Goal: Task Accomplishment & Management: Manage account settings

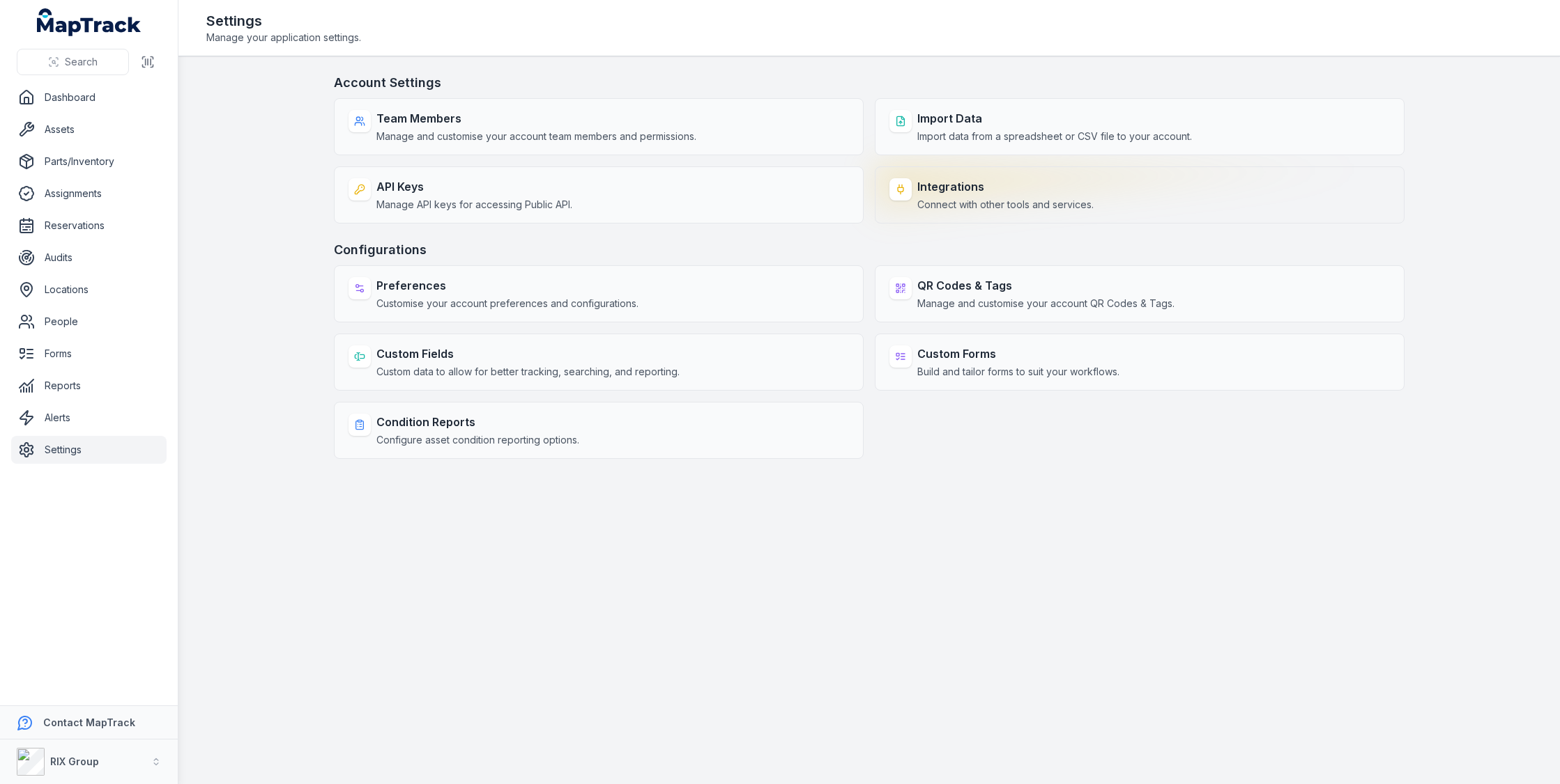
click at [1066, 207] on span "Connect with other tools and services." at bounding box center [1005, 204] width 176 height 14
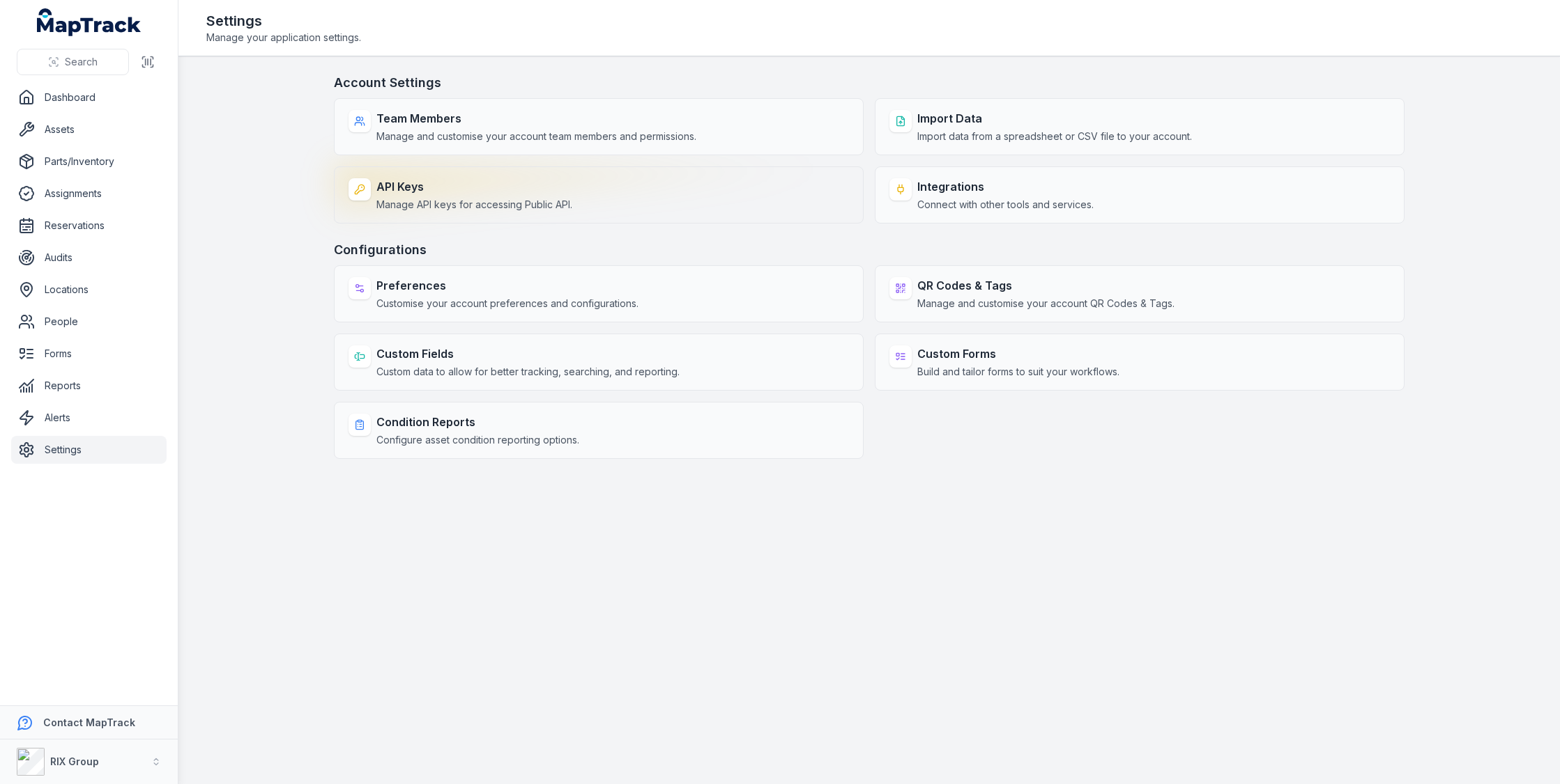
click at [487, 179] on strong "API Keys" at bounding box center [474, 187] width 196 height 17
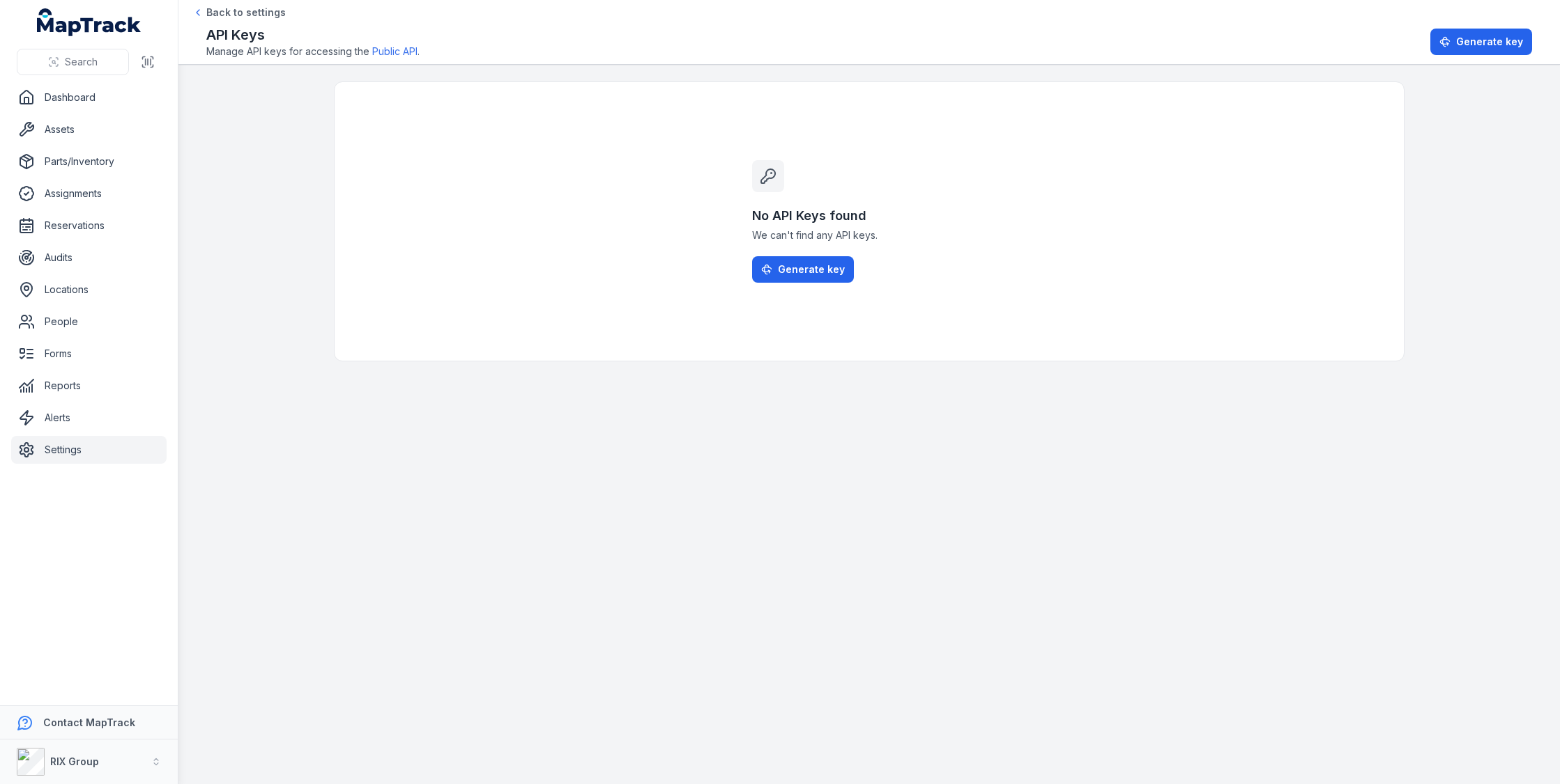
click at [805, 285] on div "No API Keys found We can't find any API keys. Generate key" at bounding box center [869, 222] width 267 height 279
click at [820, 279] on button "Generate key" at bounding box center [803, 269] width 102 height 27
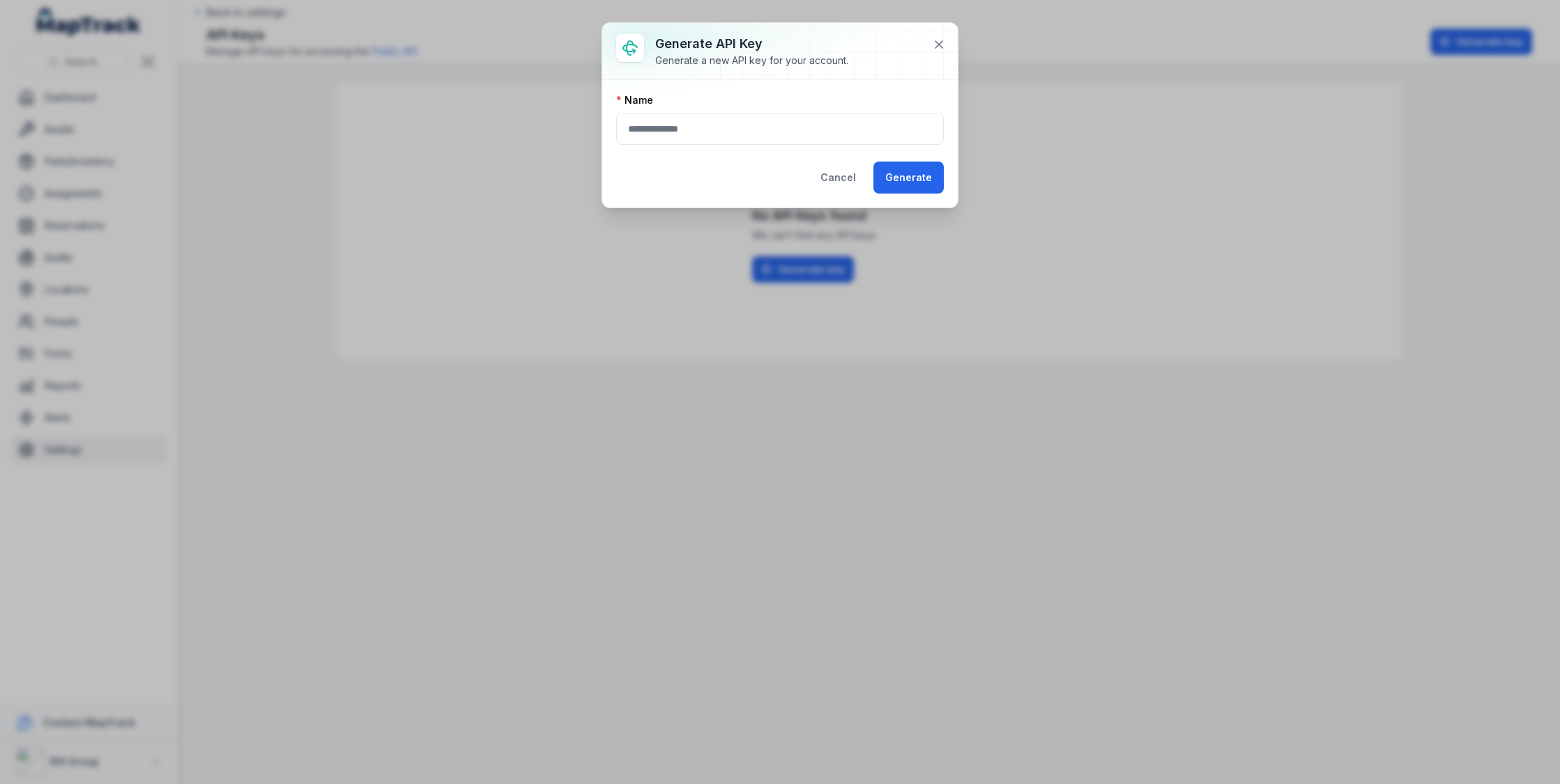
click at [718, 158] on form "Name Cancel Generate" at bounding box center [780, 143] width 327 height 100
click at [738, 144] on form "Name Cancel Generate" at bounding box center [780, 143] width 327 height 100
click at [751, 134] on input "text" at bounding box center [780, 129] width 327 height 32
type input "**********"
click at [930, 162] on button "Generate" at bounding box center [909, 178] width 71 height 32
